Goal: Task Accomplishment & Management: Manage account settings

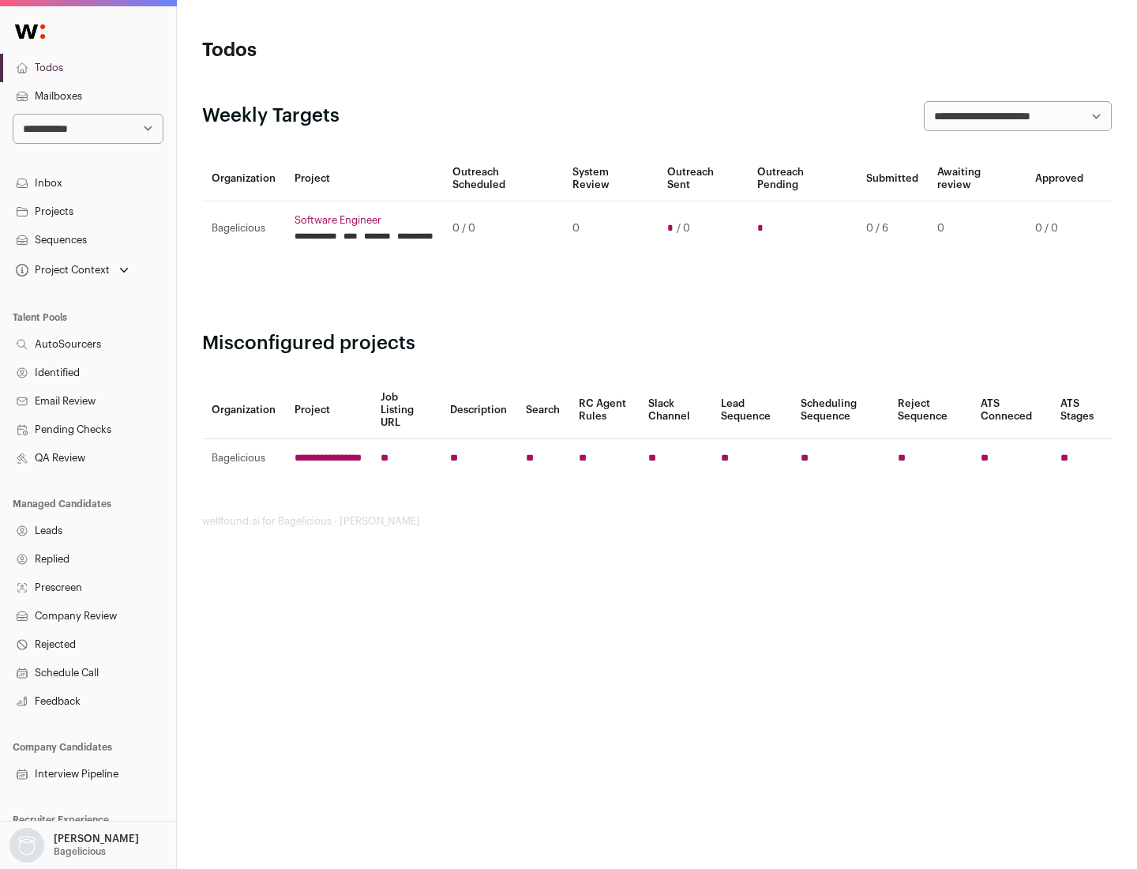
click at [88, 211] on link "Projects" at bounding box center [88, 211] width 176 height 28
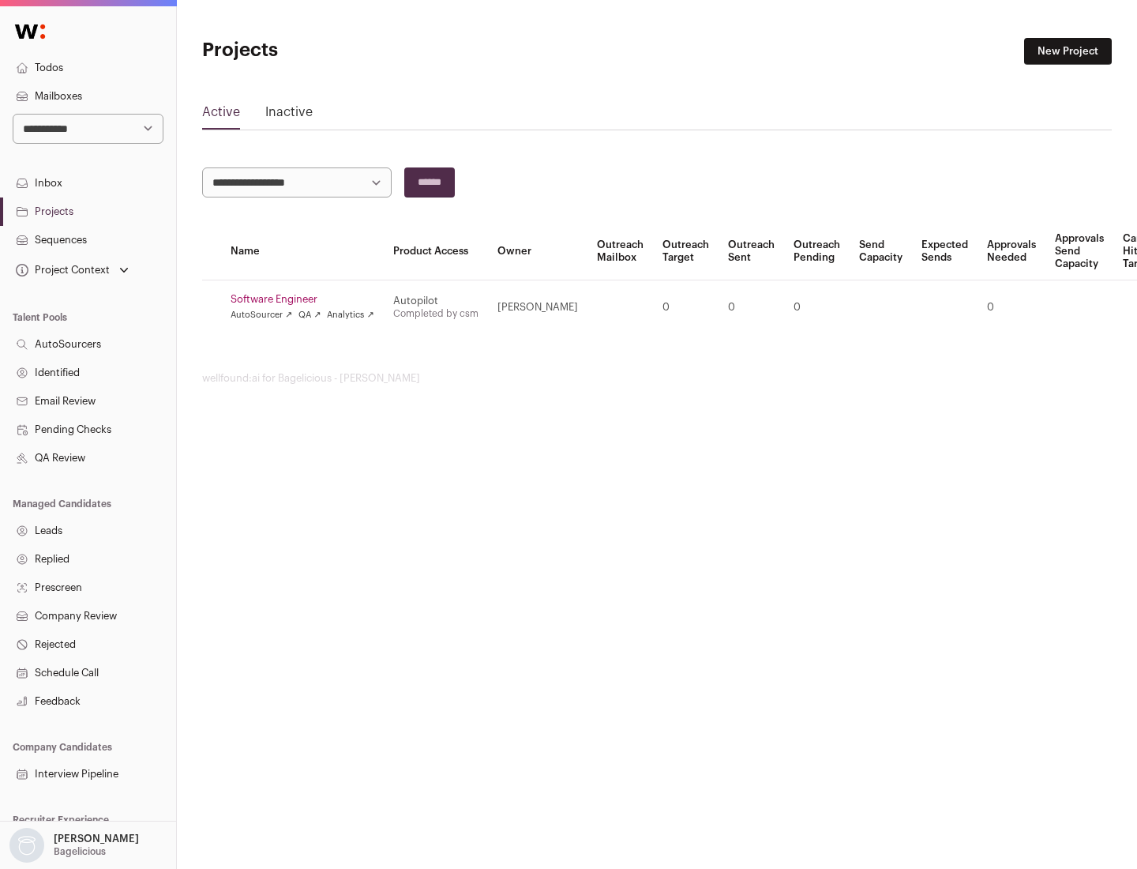
click at [307, 299] on link "Software Engineer" at bounding box center [303, 299] width 144 height 13
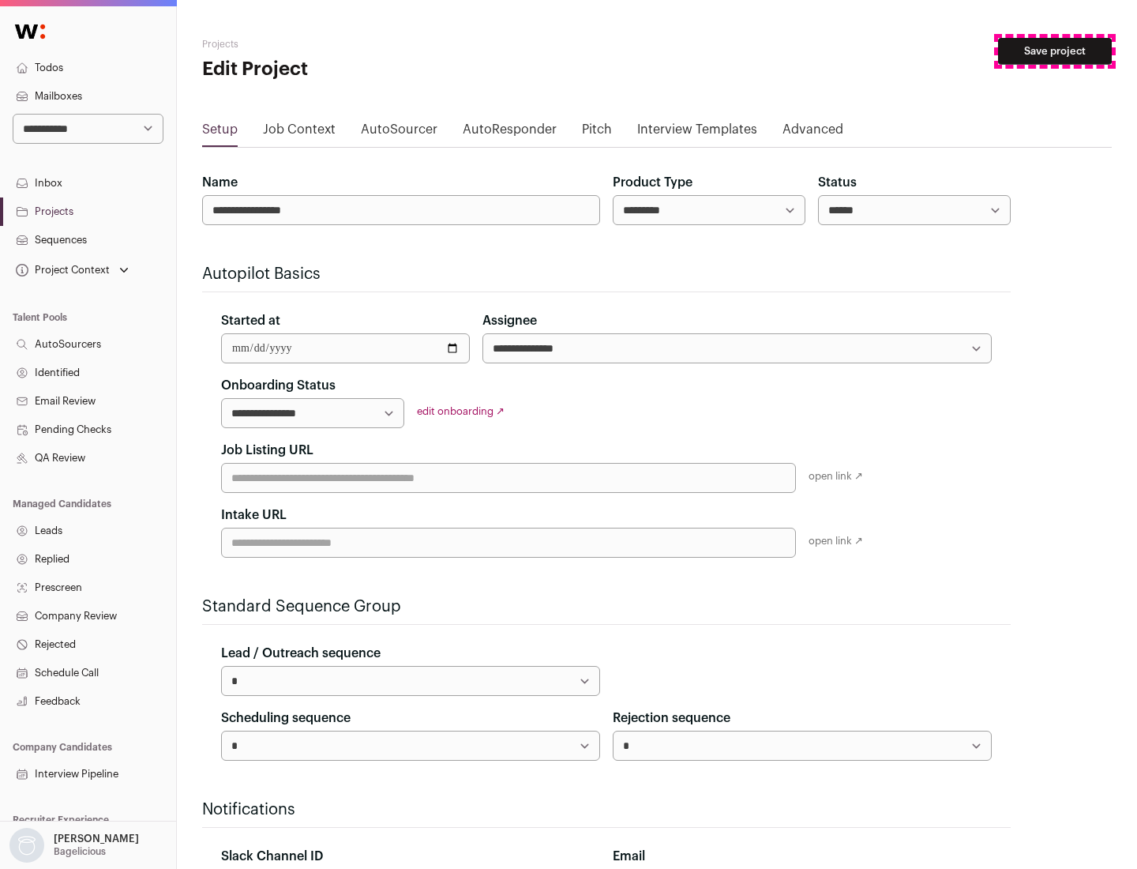
click at [1055, 51] on button "Save project" at bounding box center [1055, 51] width 114 height 27
